Goal: Task Accomplishment & Management: Complete application form

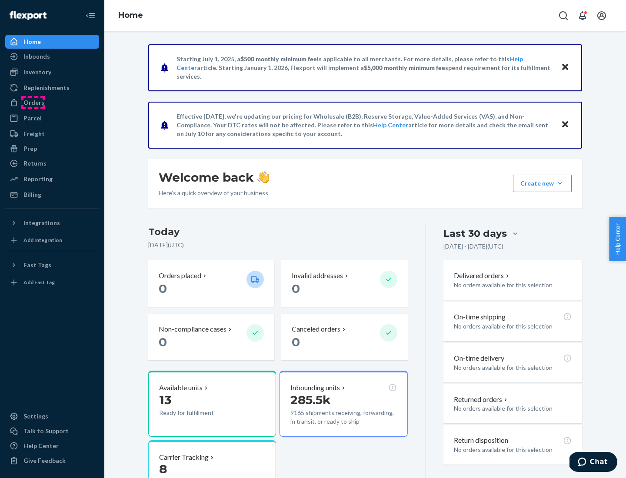
click at [33, 103] on div "Orders" at bounding box center [33, 102] width 21 height 9
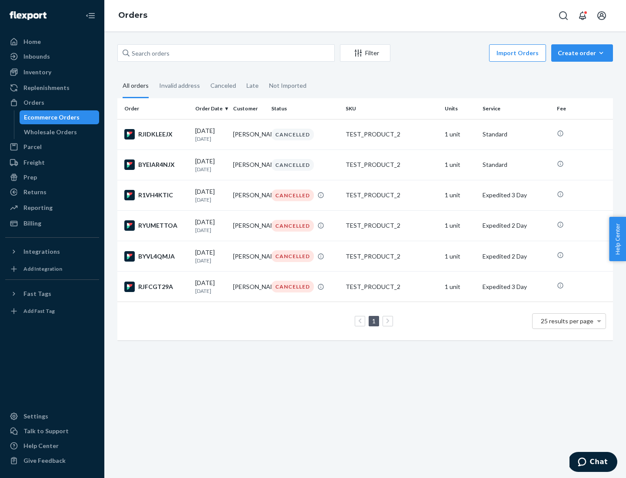
click at [48, 132] on div "Wholesale Orders" at bounding box center [50, 132] width 53 height 9
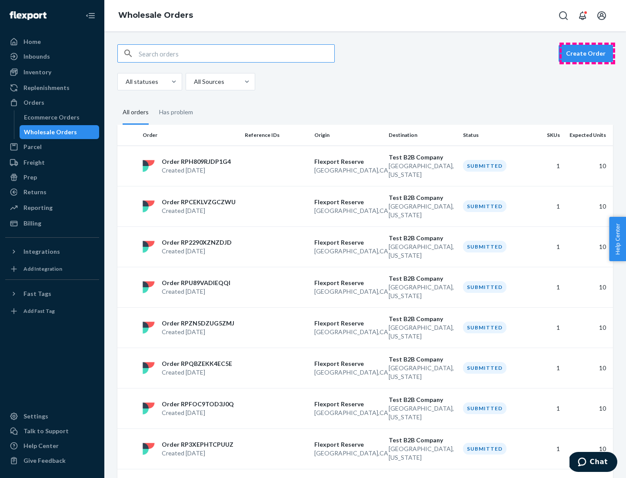
click at [587, 53] on button "Create Order" at bounding box center [585, 53] width 54 height 17
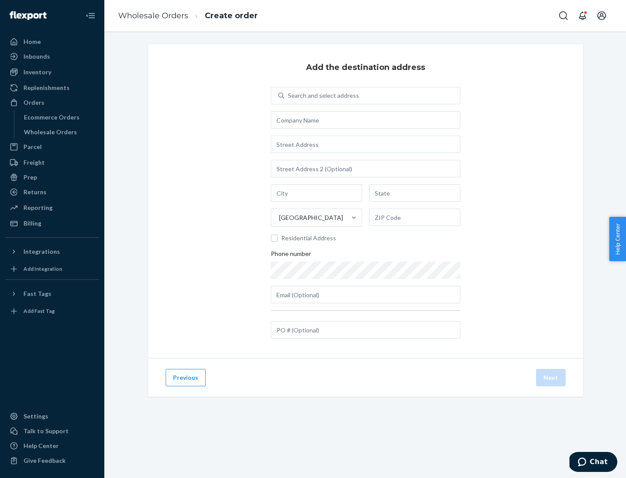
click at [321, 96] on div "Search and select address" at bounding box center [323, 95] width 71 height 9
click at [288, 96] on input "Search and select address" at bounding box center [288, 95] width 1 height 9
type input "Shubham Test"
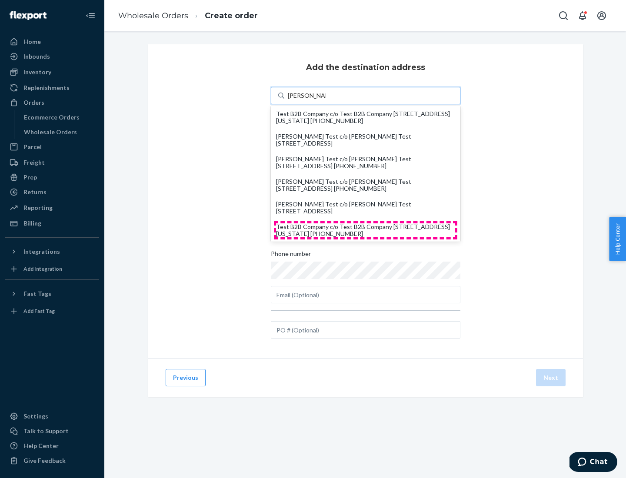
click at [365, 230] on div "Test B2B Company c/o Test B2B Company 1901 Avenue B North North Charleston, Sou…" at bounding box center [365, 230] width 179 height 14
click at [325, 100] on input "Shubham Test" at bounding box center [307, 95] width 38 height 9
type input "Test B2B Company"
type input "North Charleston"
type input "South Carolina"
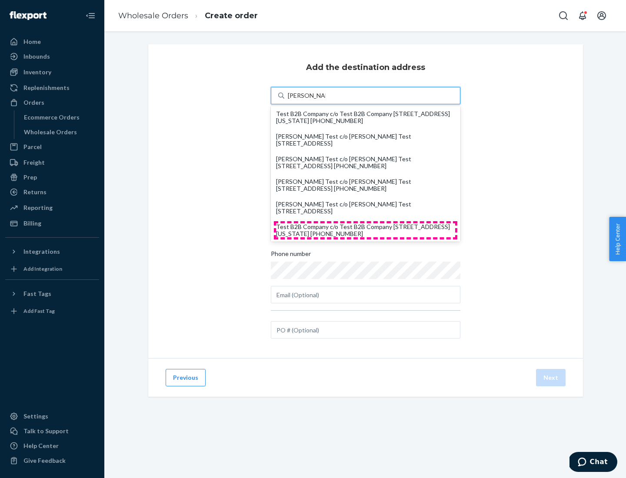
type input "29405"
type input "1901 Avenue B North"
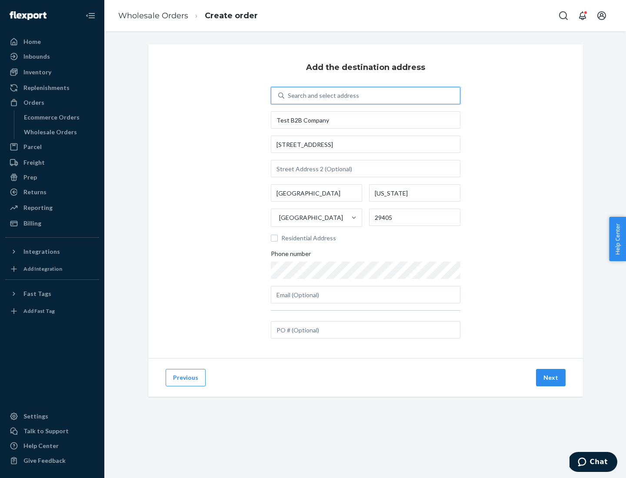
click at [551, 378] on button "Next" at bounding box center [551, 377] width 30 height 17
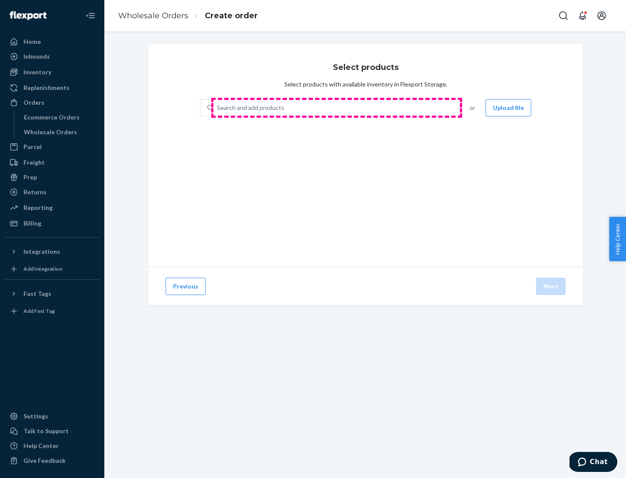
click at [336, 108] on div "Search and add products" at bounding box center [335, 108] width 245 height 16
click at [218, 108] on input "Search and add products" at bounding box center [217, 107] width 1 height 9
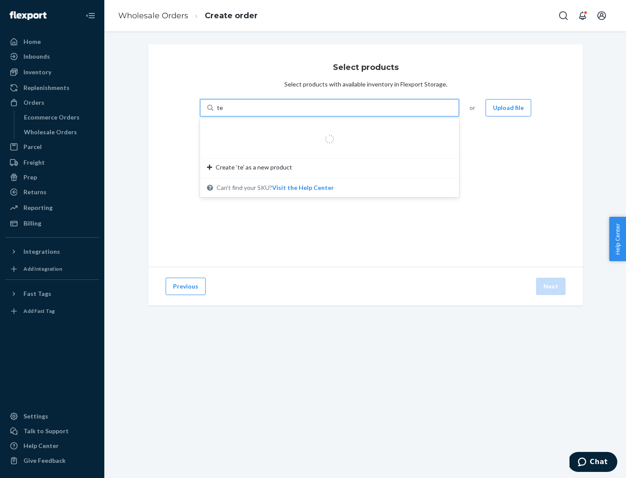
type input "test"
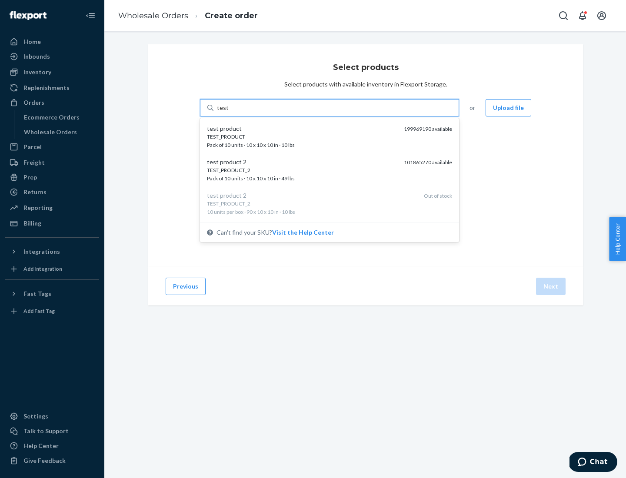
click at [302, 136] on div "TEST_PRODUCT" at bounding box center [302, 136] width 190 height 7
click at [228, 112] on input "test" at bounding box center [222, 107] width 11 height 9
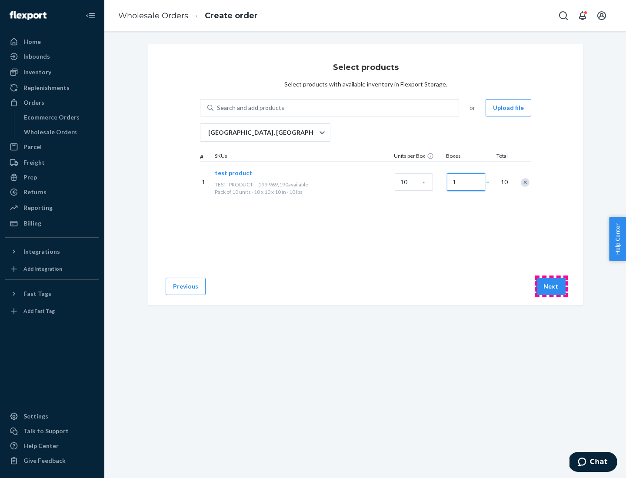
type input "1"
click at [551, 286] on button "Next" at bounding box center [551, 286] width 30 height 17
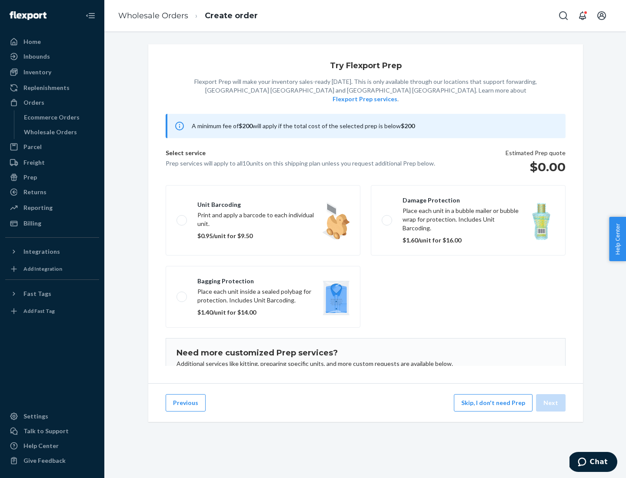
click at [263, 207] on label "Unit barcoding Print and apply a barcode to each individual unit. $0.95/unit fo…" at bounding box center [263, 220] width 195 height 70
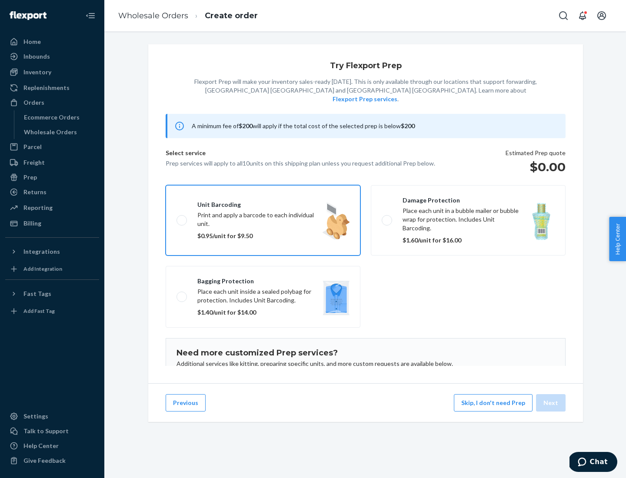
click at [182, 217] on input "Unit barcoding Print and apply a barcode to each individual unit. $0.95/unit fo…" at bounding box center [179, 220] width 6 height 6
checkbox input "true"
click at [551, 403] on button "Next" at bounding box center [551, 402] width 30 height 17
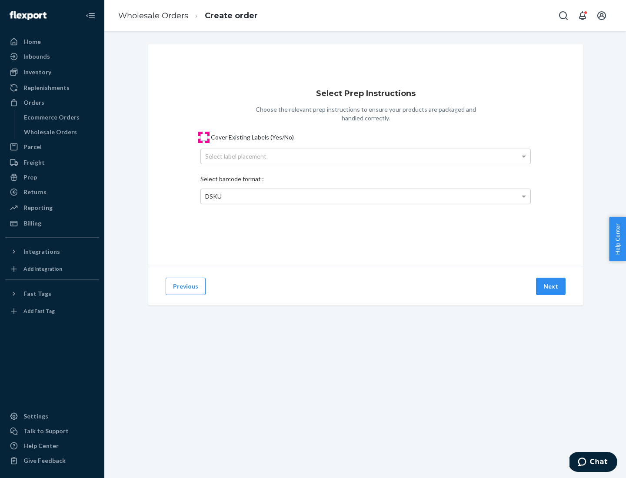
click at [204, 137] on input "Cover Existing Labels (Yes/No)" at bounding box center [203, 137] width 7 height 7
checkbox input "true"
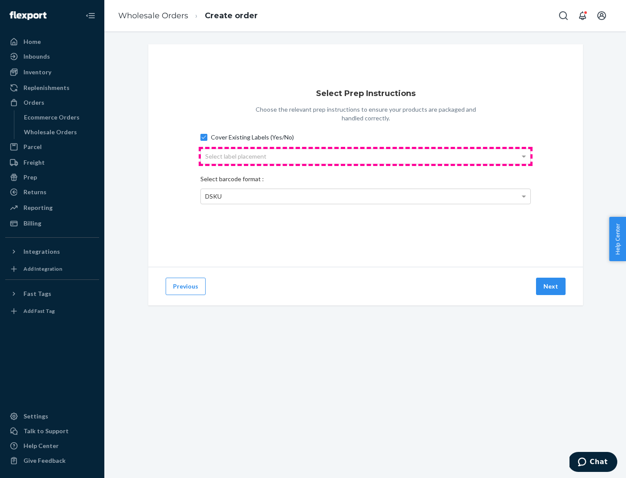
click at [365, 156] on div "Select label placement" at bounding box center [365, 156] width 329 height 15
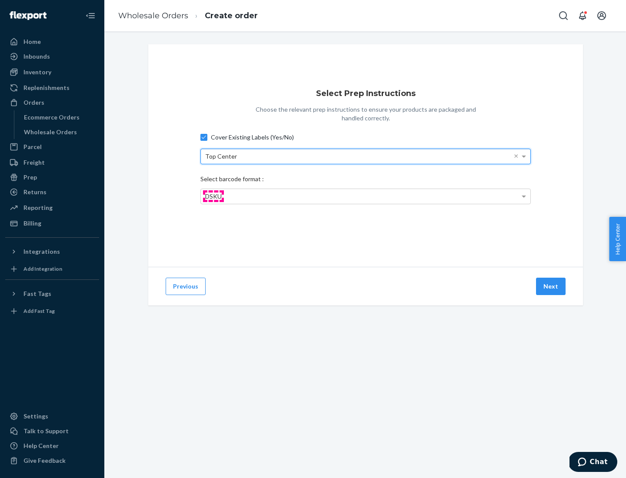
click at [213, 196] on span "DSKU" at bounding box center [213, 195] width 17 height 7
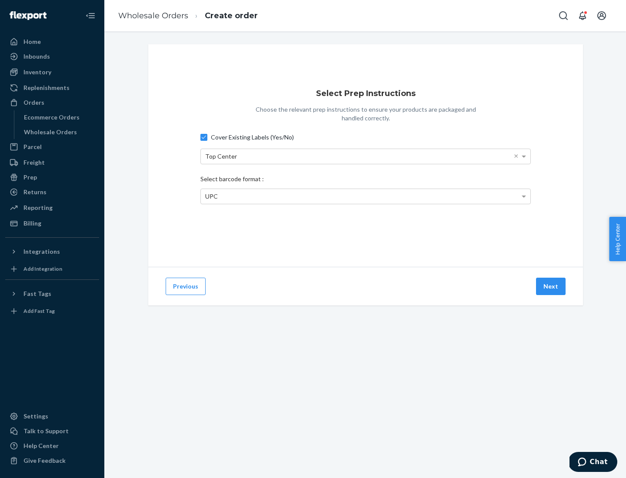
click at [551, 286] on button "Next" at bounding box center [551, 286] width 30 height 17
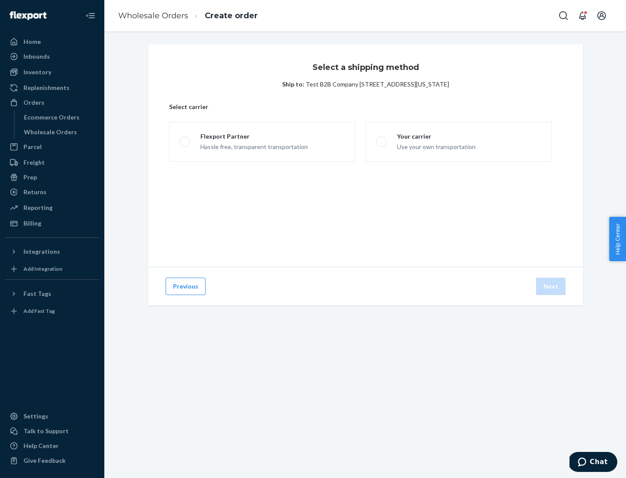
click at [184, 142] on span at bounding box center [184, 141] width 10 height 10
click at [184, 142] on input "Flexport Partner Hassle free, transparent transportation" at bounding box center [182, 142] width 6 height 6
radio input "true"
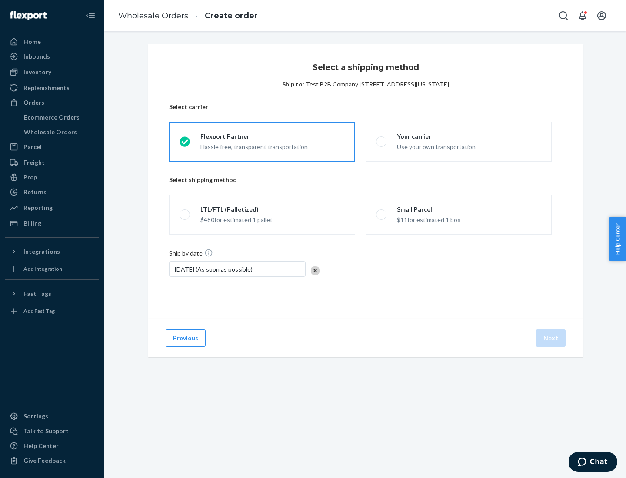
click at [184, 215] on span at bounding box center [184, 214] width 10 height 10
click at [184, 215] on input "LTL/FTL (Palletized) $480 for estimated 1 pallet" at bounding box center [182, 215] width 6 height 6
radio input "true"
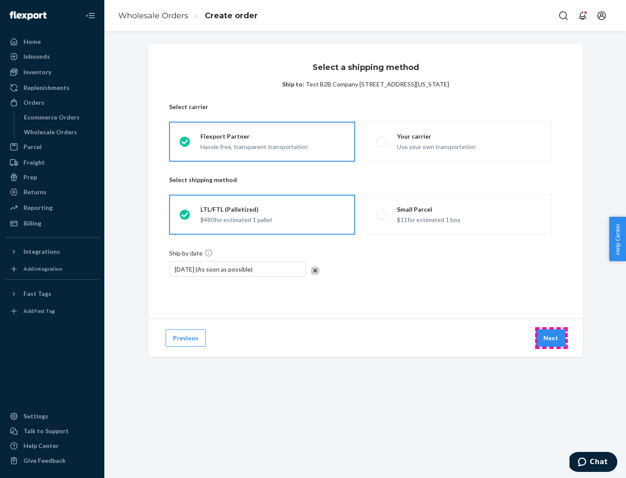
click at [551, 338] on button "Next" at bounding box center [551, 337] width 30 height 17
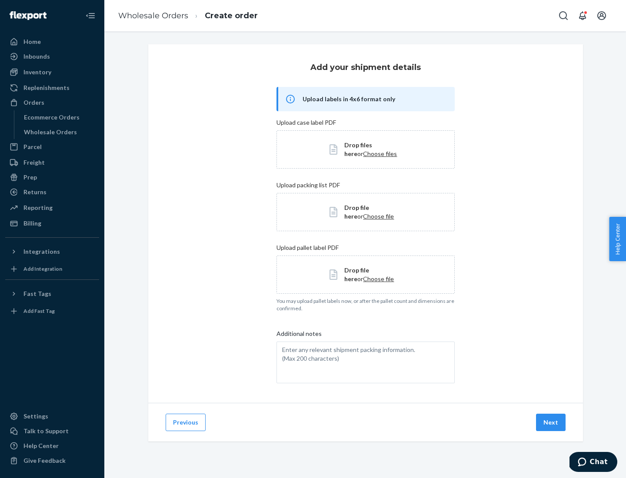
click at [551, 422] on button "Next" at bounding box center [551, 422] width 30 height 17
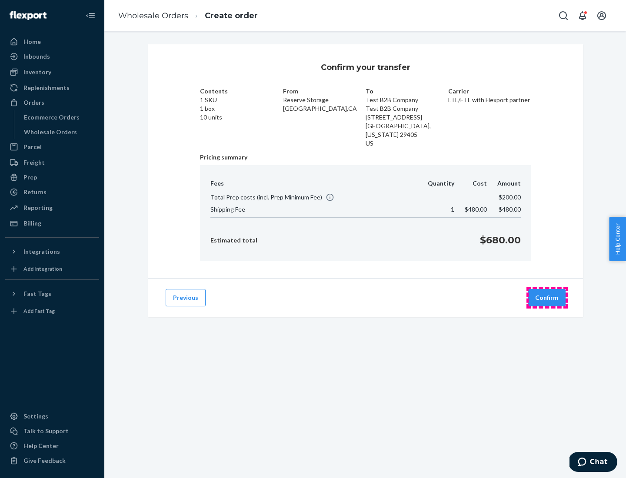
click at [547, 298] on button "Confirm" at bounding box center [546, 297] width 38 height 17
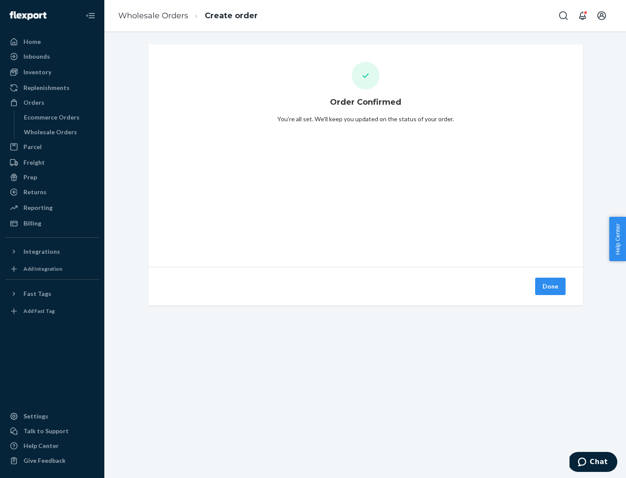
click at [550, 286] on button "Done" at bounding box center [550, 286] width 30 height 17
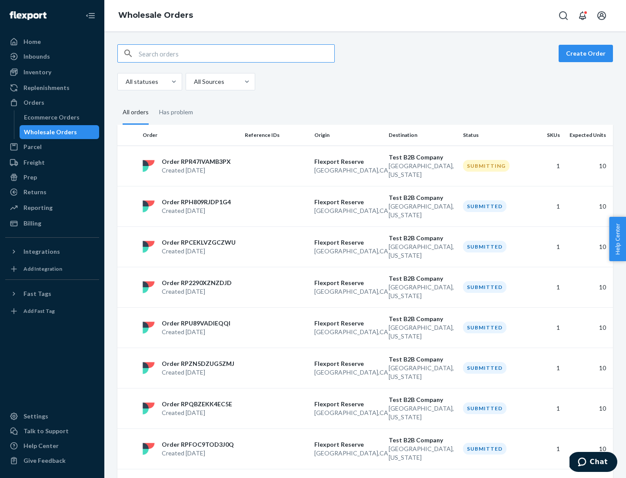
click at [52, 103] on div "Orders" at bounding box center [52, 102] width 92 height 12
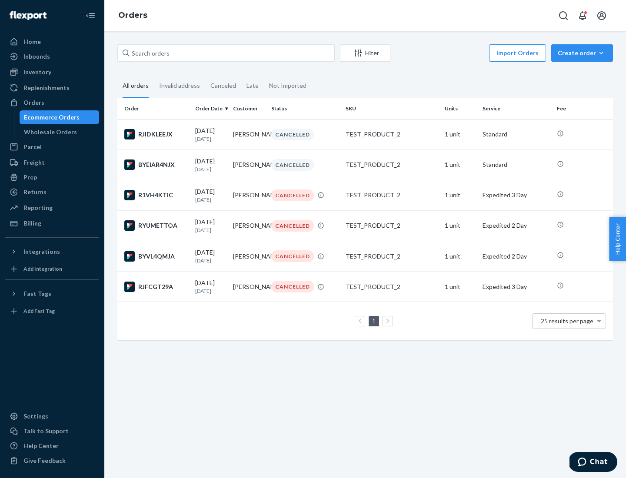
click at [48, 132] on div "Wholesale Orders" at bounding box center [50, 132] width 53 height 9
